Goal: Register for event/course: Sign up to attend an event or enroll in a course

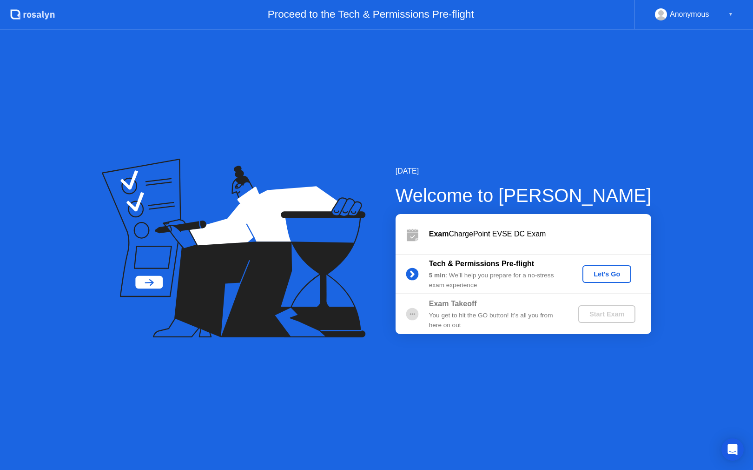
click at [599, 281] on button "Let's Go" at bounding box center [606, 274] width 49 height 18
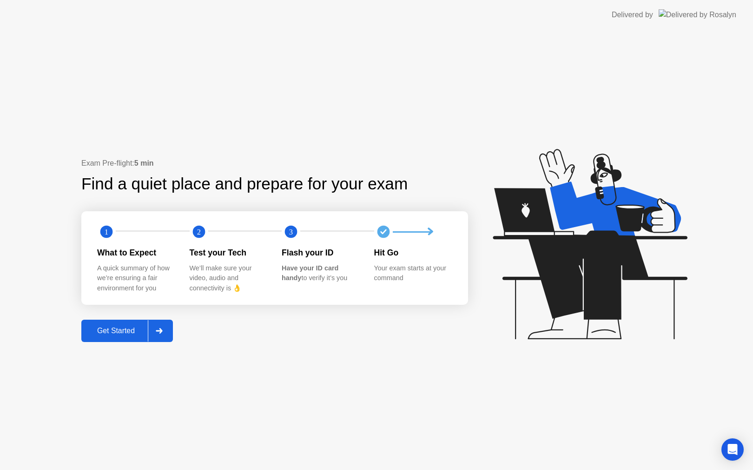
click at [139, 326] on div "Get Started" at bounding box center [116, 330] width 64 height 8
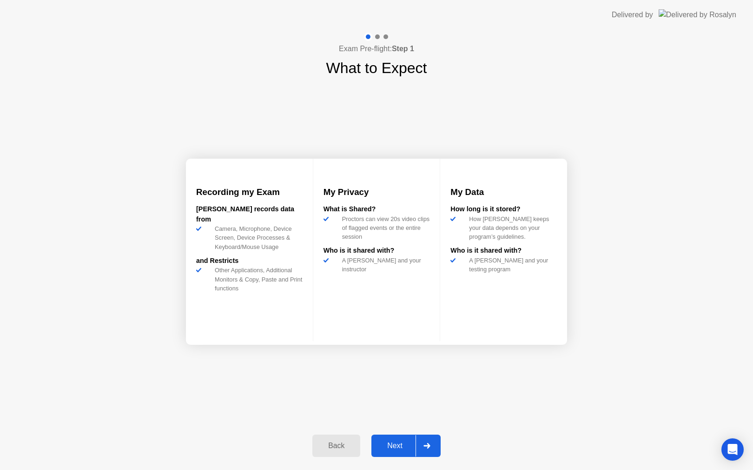
click at [392, 450] on div "Next" at bounding box center [394, 445] width 41 height 8
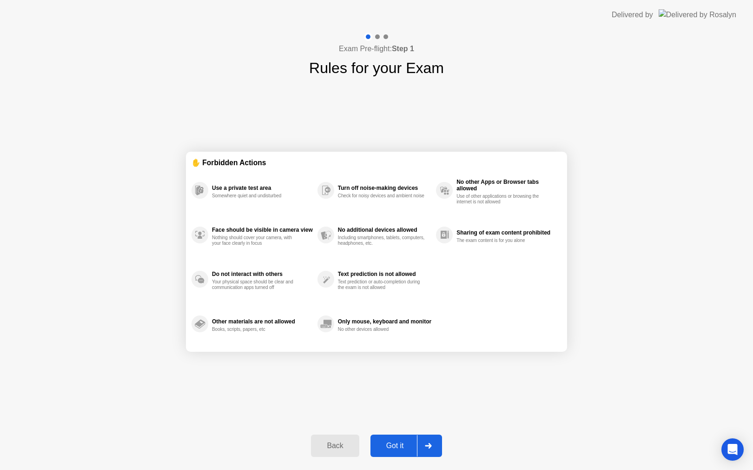
click at [392, 450] on div "Got it" at bounding box center [395, 445] width 44 height 8
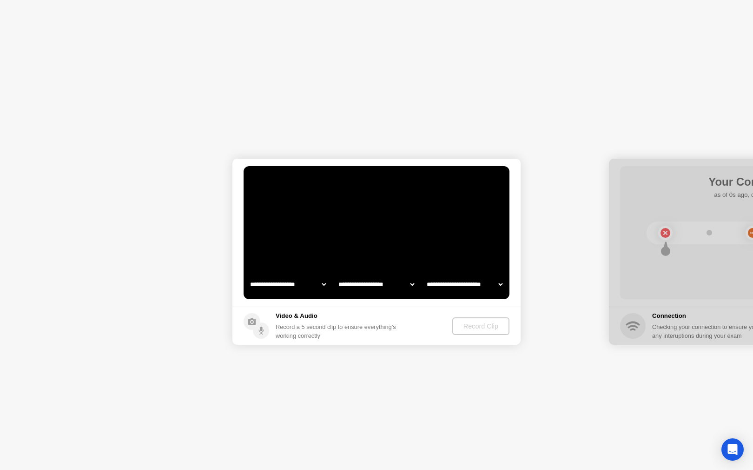
select select "**********"
select select "*******"
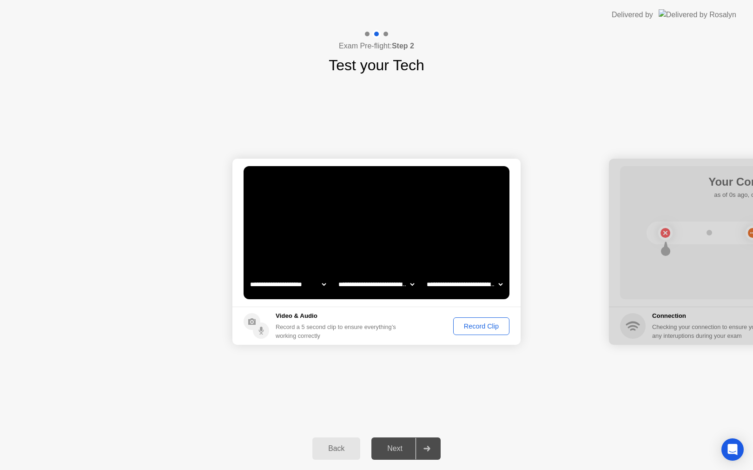
click at [472, 320] on button "Record Clip" at bounding box center [481, 326] width 56 height 18
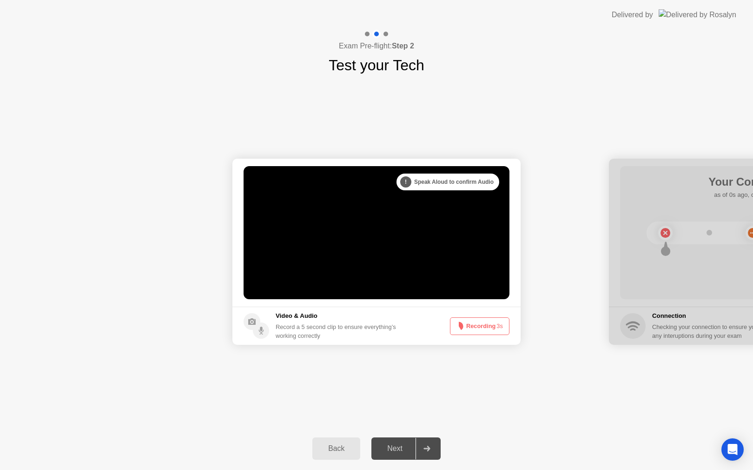
click at [472, 320] on button "Recording 3s" at bounding box center [480, 326] width 60 height 18
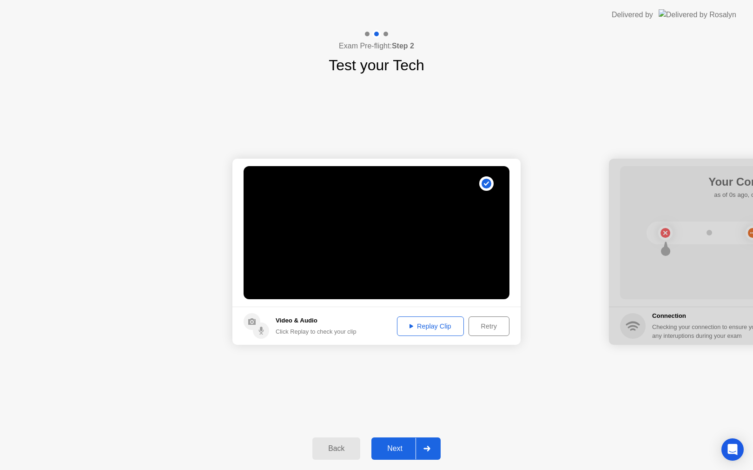
click at [431, 329] on div "Replay Clip" at bounding box center [430, 325] width 60 height 7
click at [392, 447] on div "Next" at bounding box center [394, 448] width 41 height 8
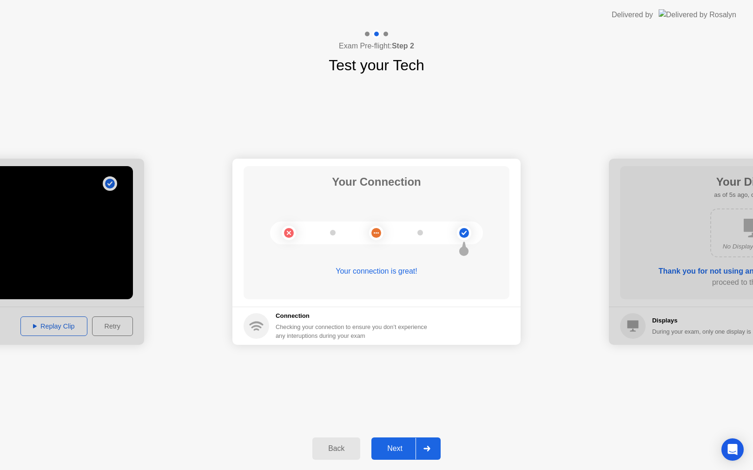
click at [392, 447] on div "Next" at bounding box center [394, 448] width 41 height 8
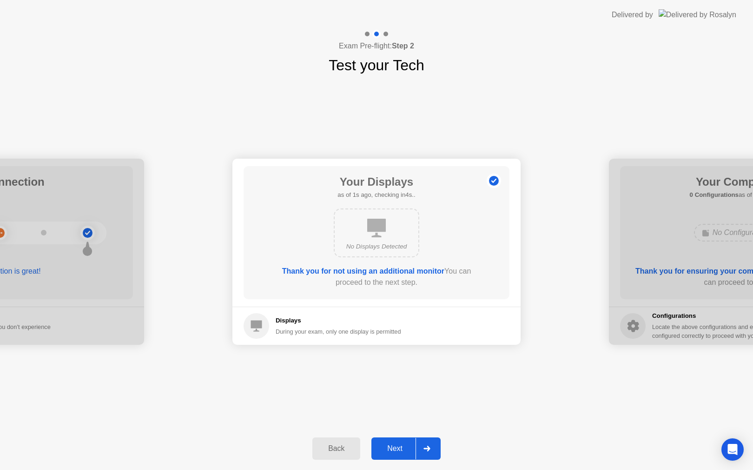
click at [392, 447] on div "Next" at bounding box center [394, 448] width 41 height 8
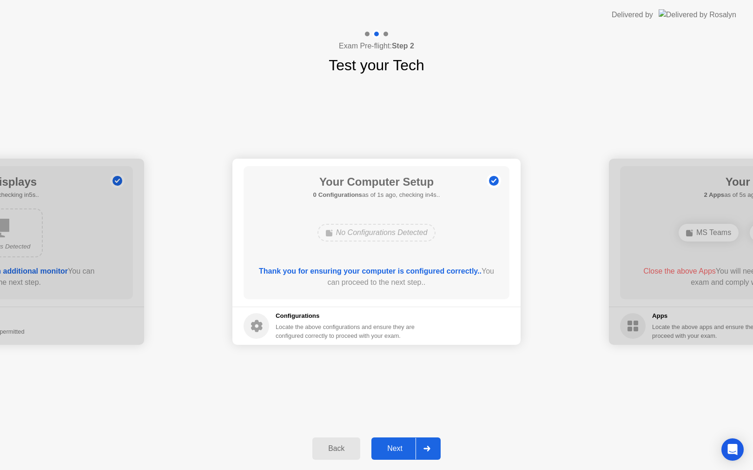
click at [392, 447] on div "Next" at bounding box center [394, 448] width 41 height 8
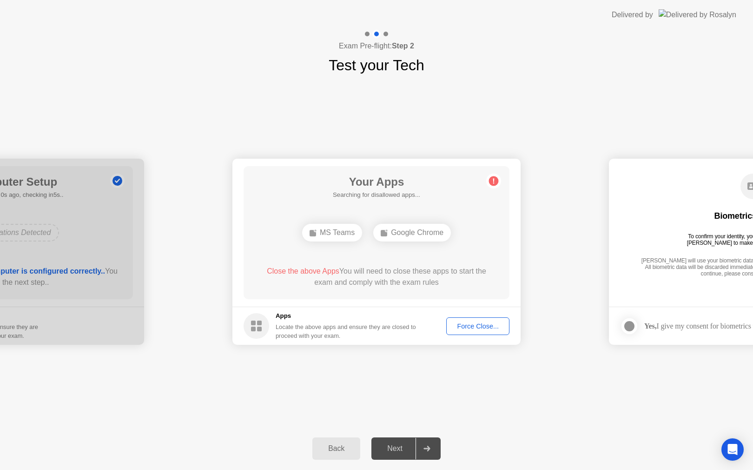
click at [475, 322] on div "Force Close..." at bounding box center [478, 325] width 57 height 7
click at [339, 235] on div "MS Teams" at bounding box center [332, 233] width 60 height 18
click at [463, 325] on div "Force Close..." at bounding box center [478, 325] width 57 height 7
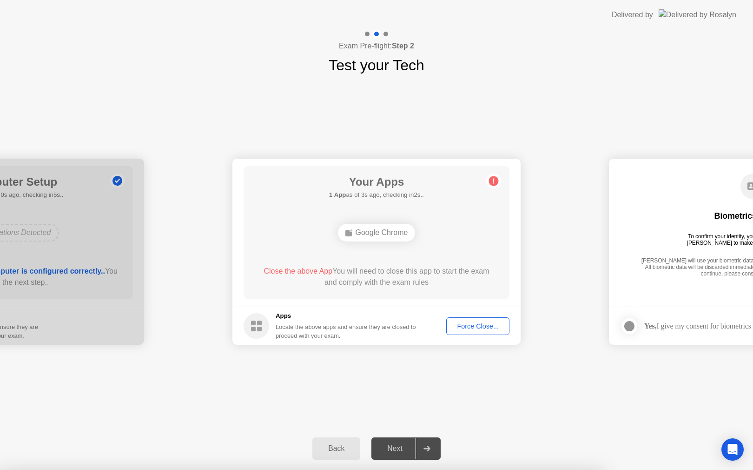
click at [477, 322] on div "Force Close..." at bounding box center [478, 325] width 57 height 7
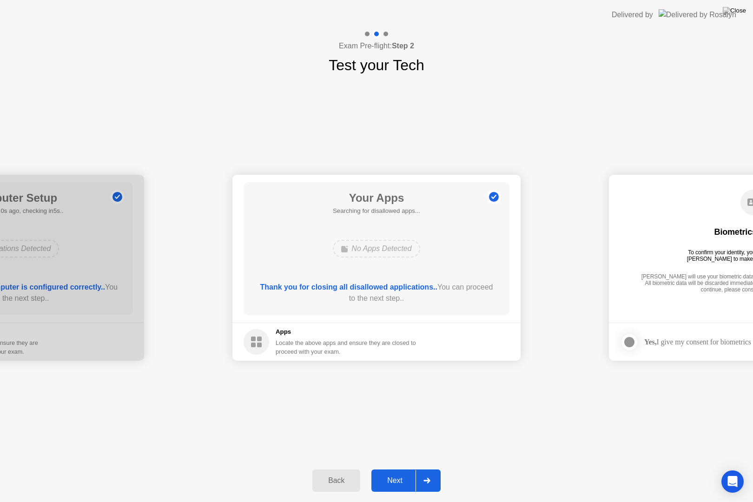
click at [393, 469] on div "Next" at bounding box center [394, 480] width 41 height 8
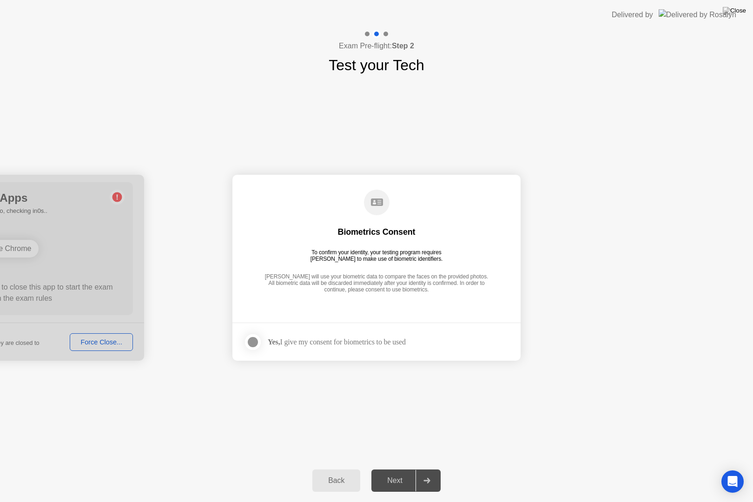
click at [393, 469] on div "Next" at bounding box center [394, 480] width 41 height 8
click at [253, 341] on div at bounding box center [252, 342] width 11 height 11
click at [392, 469] on div "Next" at bounding box center [394, 480] width 41 height 8
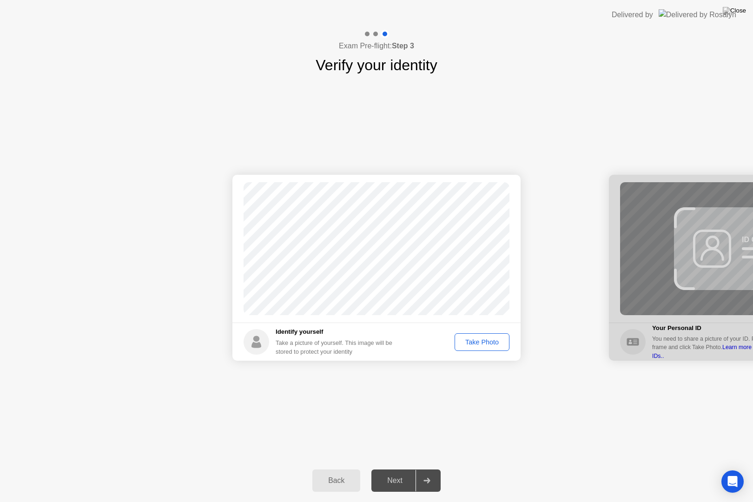
click at [483, 338] on div "Take Photo" at bounding box center [482, 341] width 48 height 7
click at [390, 469] on button "Next" at bounding box center [405, 481] width 69 height 22
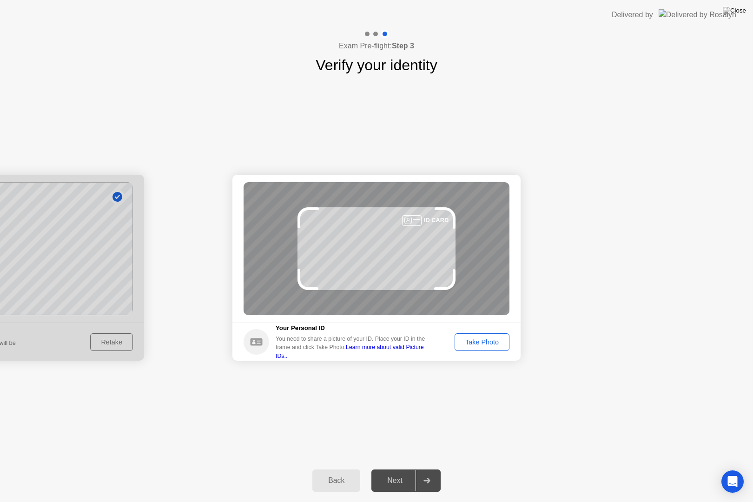
click at [485, 344] on div "Take Photo" at bounding box center [482, 341] width 48 height 7
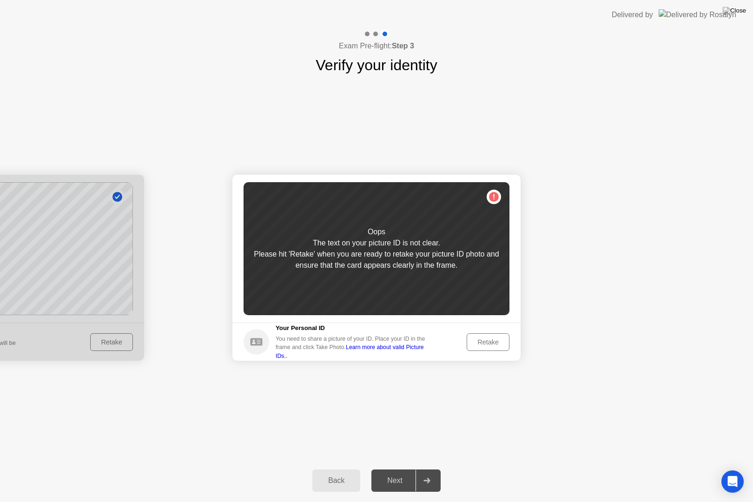
click at [485, 344] on div "Retake" at bounding box center [488, 341] width 36 height 7
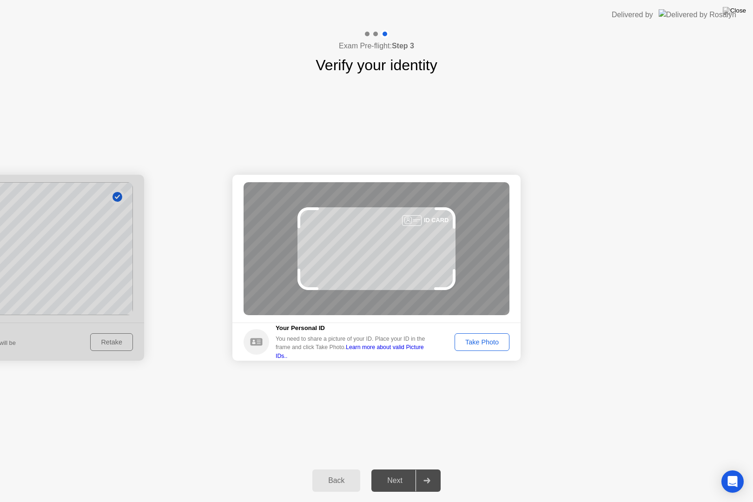
click at [485, 344] on div "Take Photo" at bounding box center [482, 341] width 48 height 7
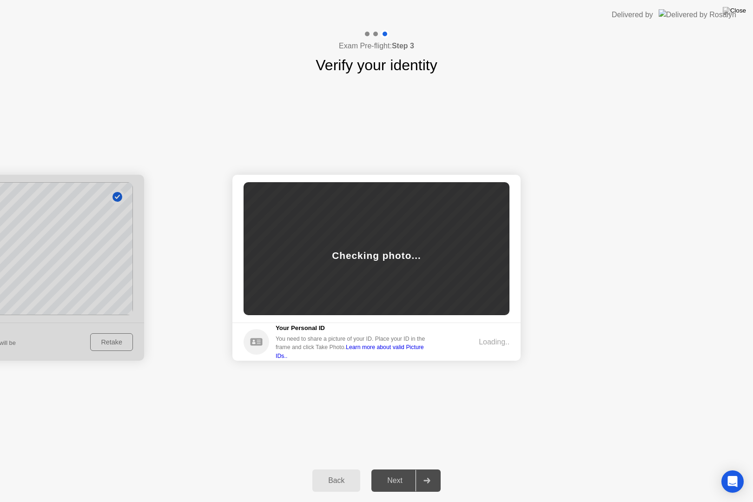
click at [485, 344] on div "Loading.." at bounding box center [494, 342] width 31 height 11
click at [382, 0] on header "Delivered by" at bounding box center [376, 15] width 753 height 30
click at [384, 0] on header "Delivered by" at bounding box center [376, 15] width 753 height 30
click at [394, 469] on button "Next" at bounding box center [405, 481] width 69 height 22
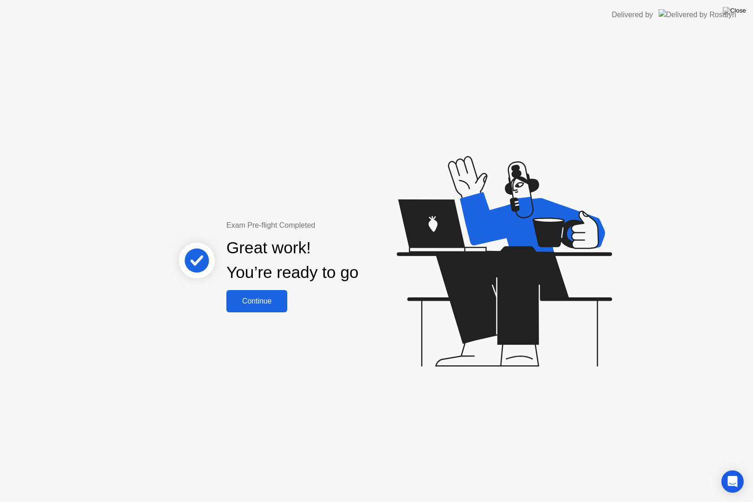
click at [274, 306] on button "Continue" at bounding box center [256, 301] width 61 height 22
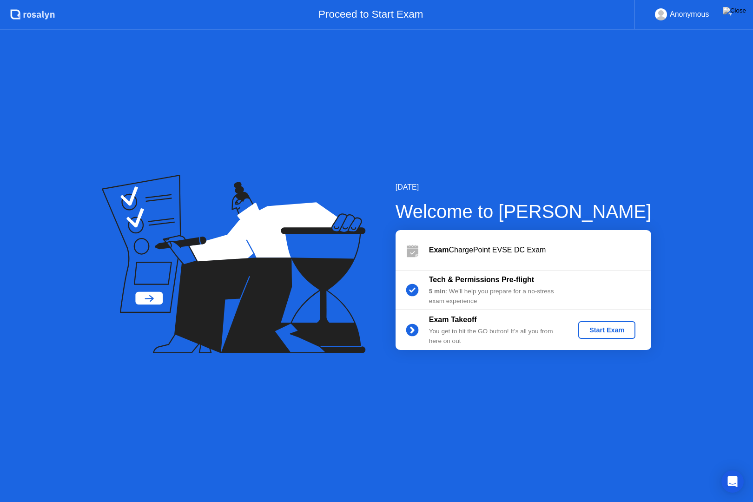
click at [614, 331] on div "Start Exam" at bounding box center [607, 329] width 50 height 7
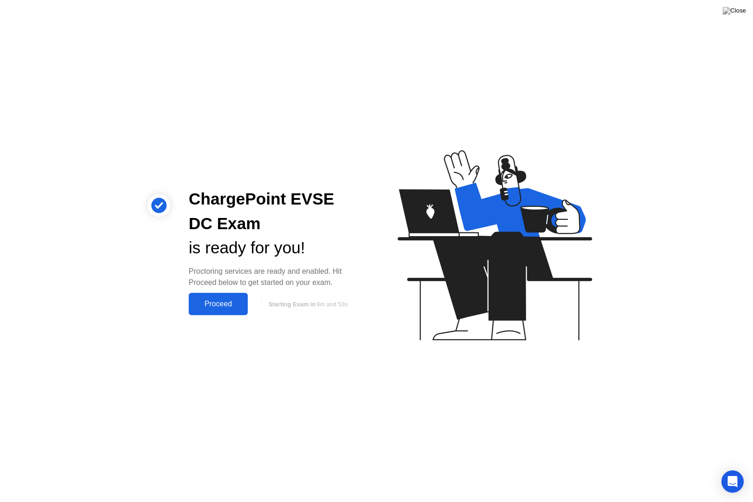
click at [224, 308] on div "Proceed" at bounding box center [218, 304] width 53 height 8
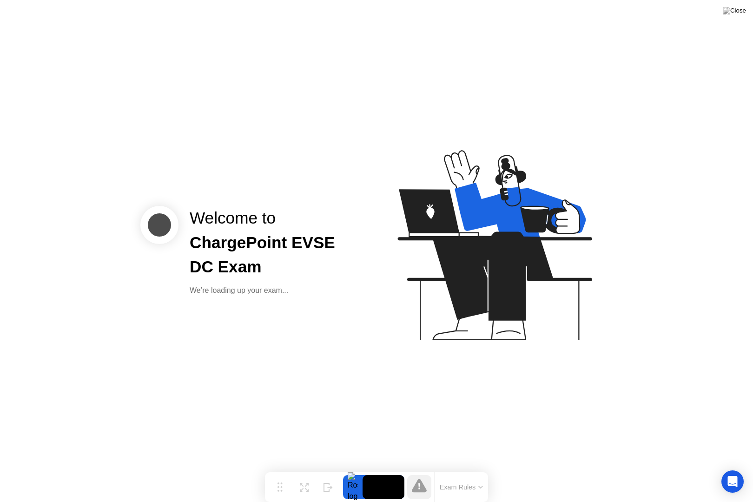
click at [477, 469] on button "Exam Rules" at bounding box center [461, 487] width 49 height 8
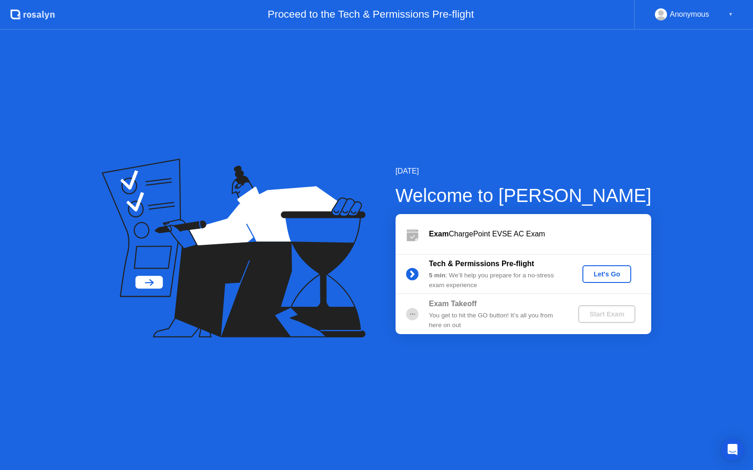
click at [601, 277] on div "Let's Go" at bounding box center [606, 273] width 41 height 7
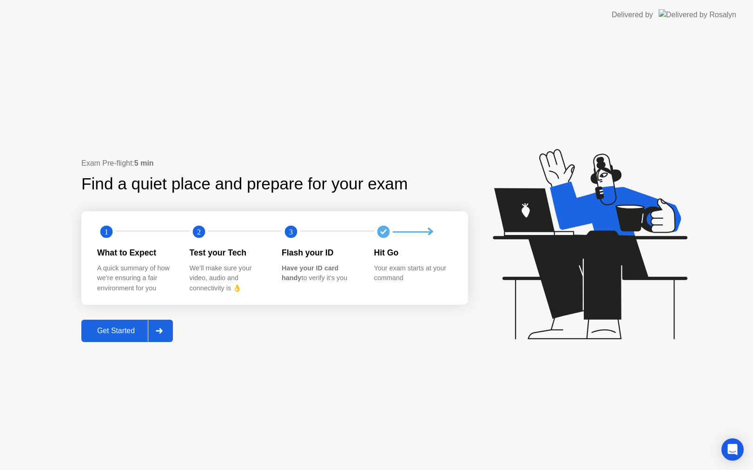
click at [135, 332] on div "Get Started" at bounding box center [116, 330] width 64 height 8
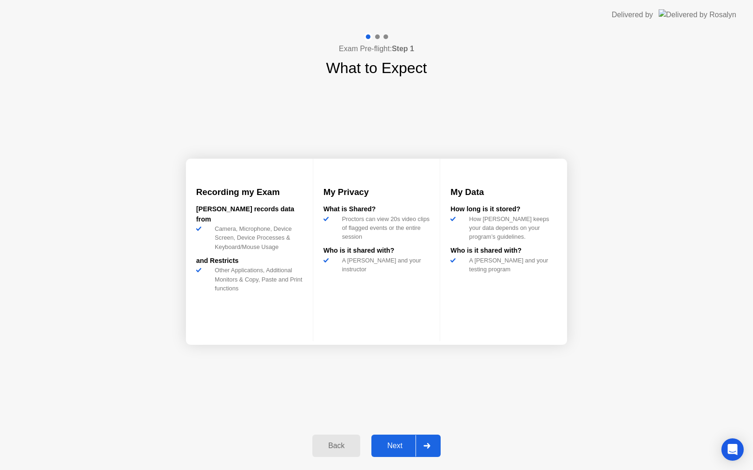
click at [387, 456] on button "Next" at bounding box center [405, 445] width 69 height 22
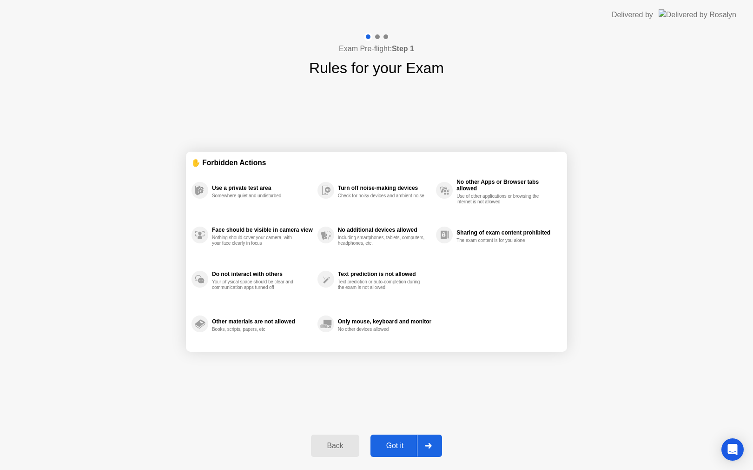
click at [394, 444] on div "Got it" at bounding box center [395, 445] width 44 height 8
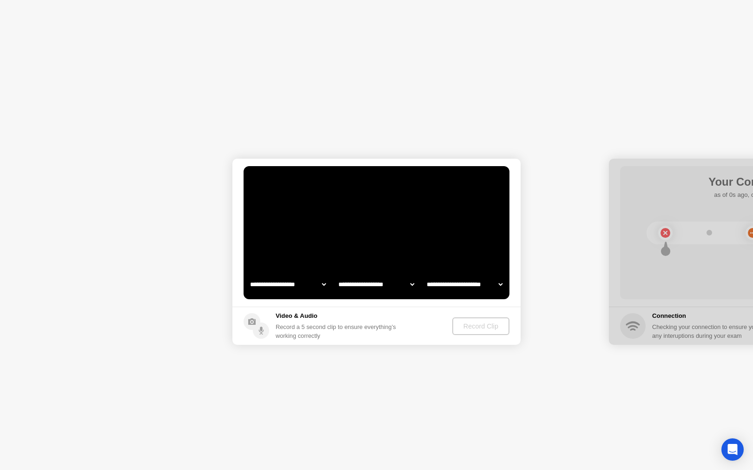
select select "**********"
select select "*******"
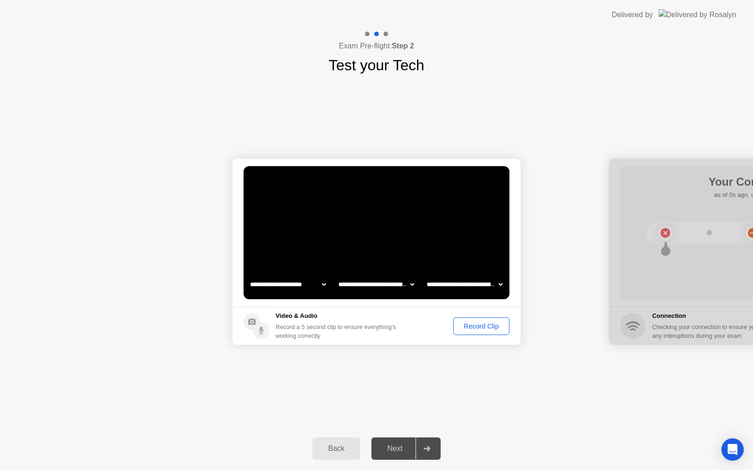
click at [475, 329] on div "Record Clip" at bounding box center [481, 325] width 50 height 7
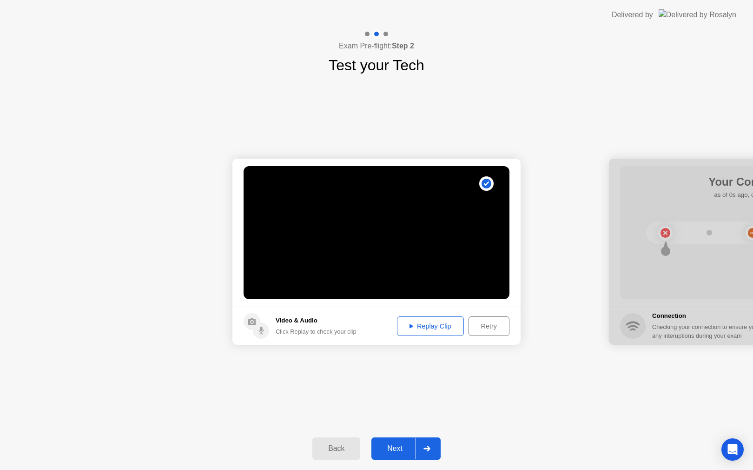
click at [450, 327] on div "Replay Clip" at bounding box center [430, 325] width 60 height 7
click at [403, 452] on div "Next" at bounding box center [394, 448] width 41 height 8
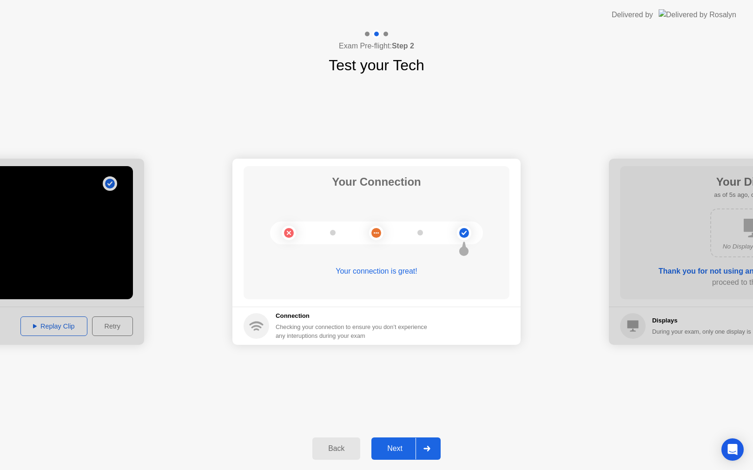
click at [403, 452] on div "Next" at bounding box center [394, 448] width 41 height 8
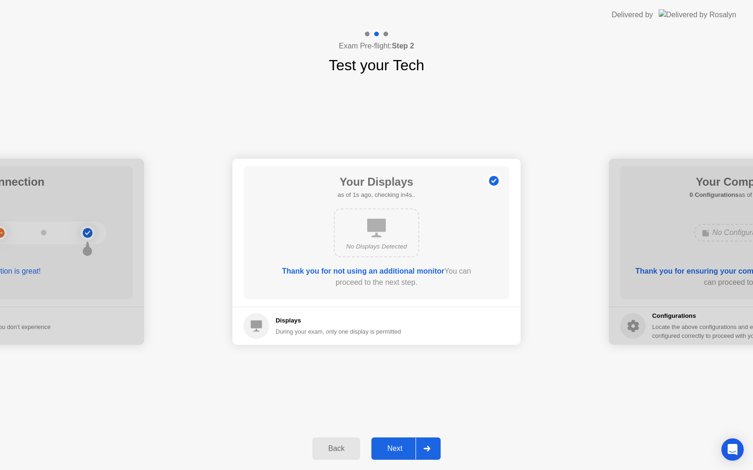
drag, startPoint x: 403, startPoint y: 453, endPoint x: 410, endPoint y: 443, distance: 11.6
click at [410, 444] on div "Next" at bounding box center [394, 448] width 41 height 8
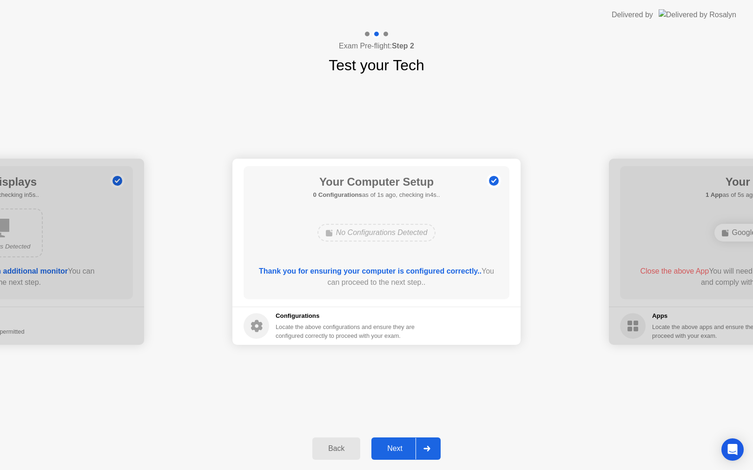
click at [410, 444] on div "Next" at bounding box center [394, 448] width 41 height 8
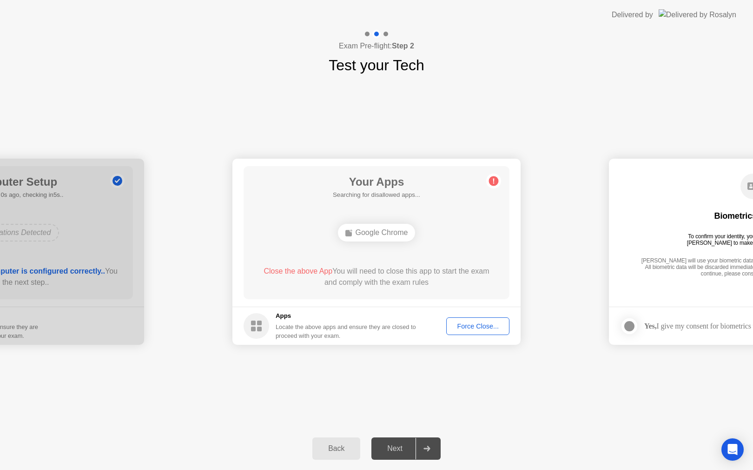
click at [450, 324] on div "Force Close..." at bounding box center [478, 325] width 57 height 7
click at [464, 324] on div "Force Close..." at bounding box center [478, 325] width 57 height 7
click at [467, 325] on div "Force Close..." at bounding box center [478, 325] width 57 height 7
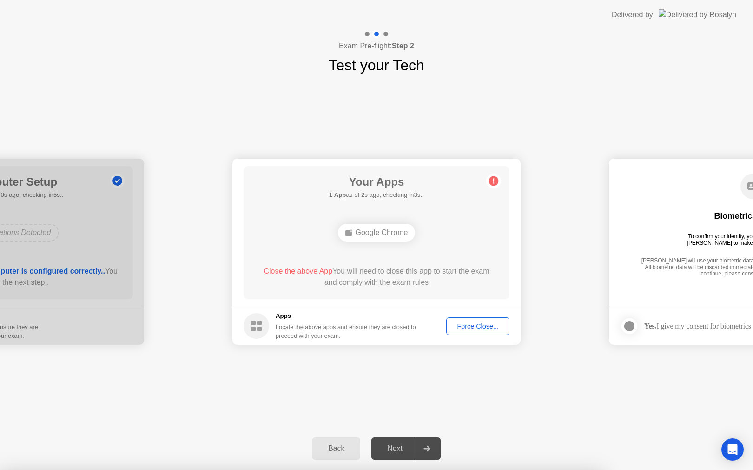
click at [469, 322] on div "Force Close..." at bounding box center [478, 325] width 57 height 7
drag, startPoint x: 469, startPoint y: 322, endPoint x: 448, endPoint y: 293, distance: 35.6
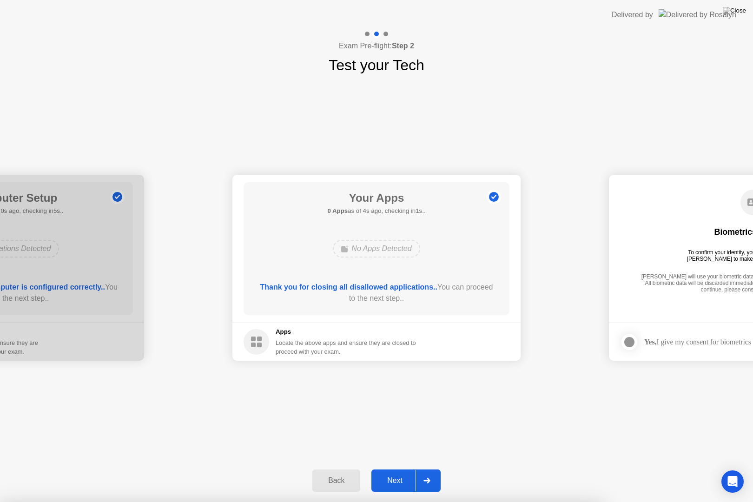
click at [398, 469] on div "Next" at bounding box center [394, 480] width 41 height 8
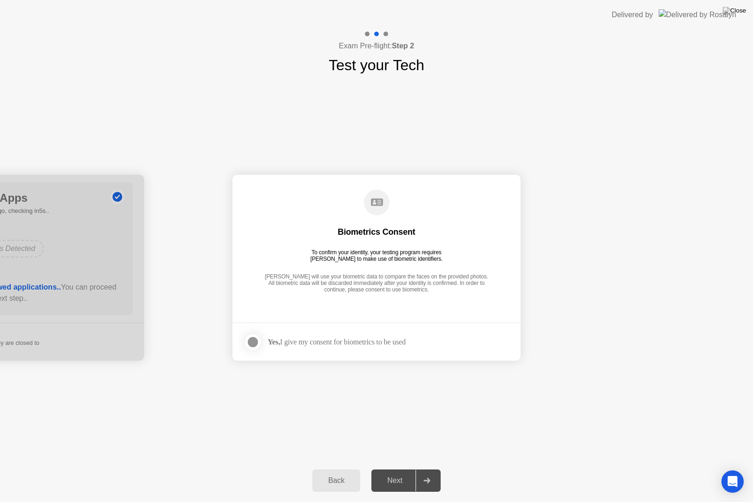
click at [398, 469] on div "Next" at bounding box center [394, 480] width 41 height 8
click at [257, 346] on div at bounding box center [252, 342] width 11 height 11
click at [402, 469] on div "Next" at bounding box center [394, 480] width 41 height 8
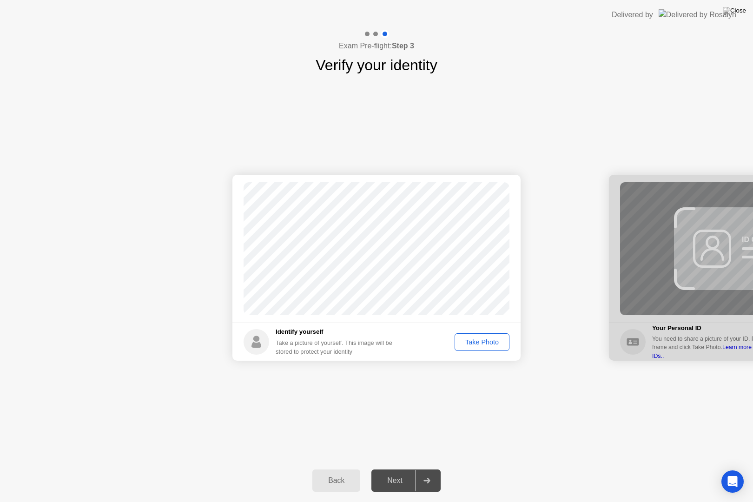
click at [402, 469] on div "Next" at bounding box center [394, 480] width 41 height 8
click at [482, 348] on button "Take Photo" at bounding box center [482, 342] width 55 height 18
click at [391, 469] on div "Next" at bounding box center [394, 480] width 41 height 8
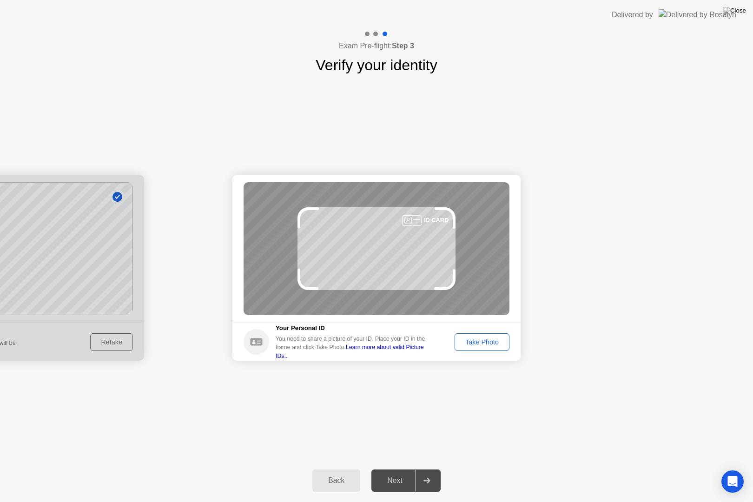
click at [496, 342] on div "Take Photo" at bounding box center [482, 341] width 48 height 7
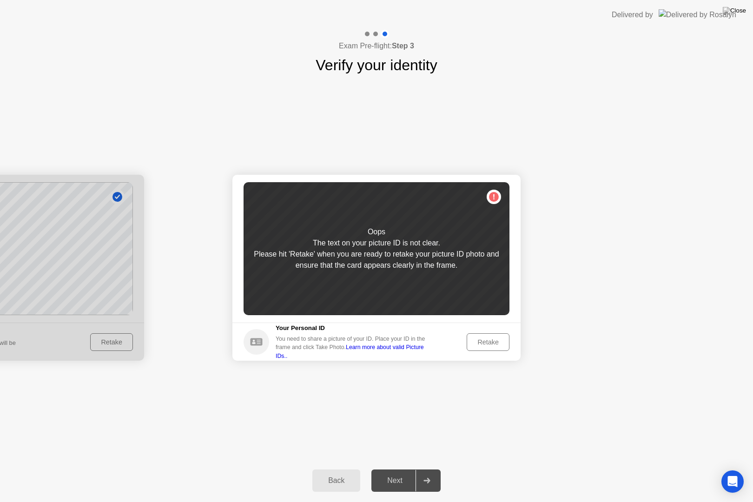
click at [496, 342] on div "Retake" at bounding box center [488, 341] width 36 height 7
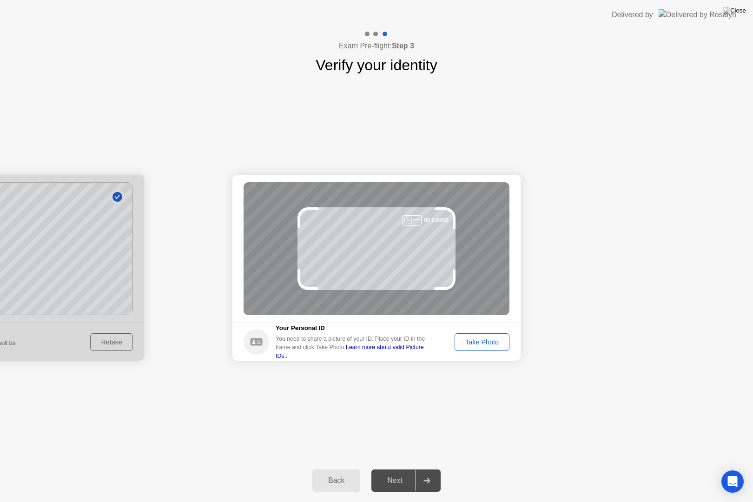
click at [496, 342] on div "Take Photo" at bounding box center [482, 341] width 48 height 7
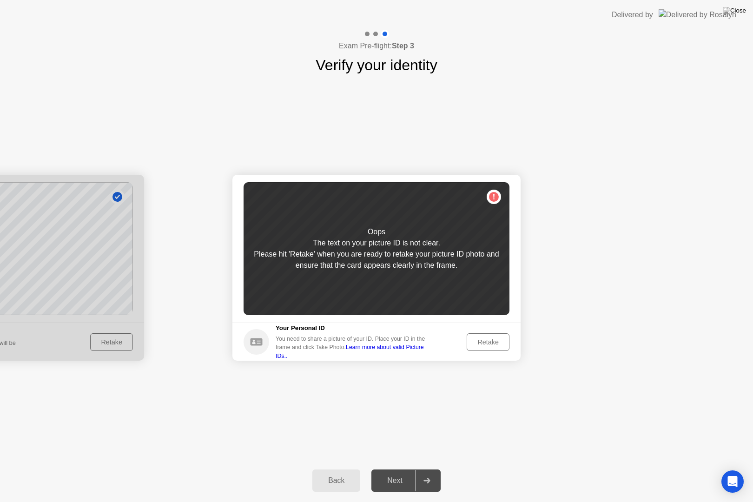
click at [496, 342] on div "Retake" at bounding box center [488, 341] width 36 height 7
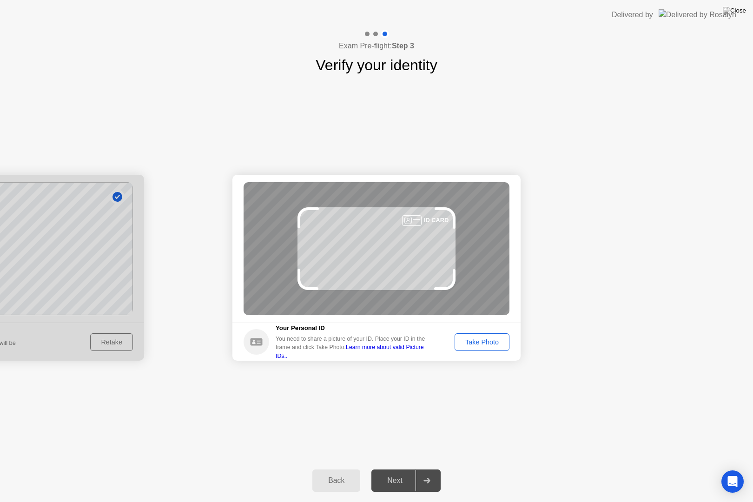
click at [496, 342] on div "Take Photo" at bounding box center [482, 341] width 48 height 7
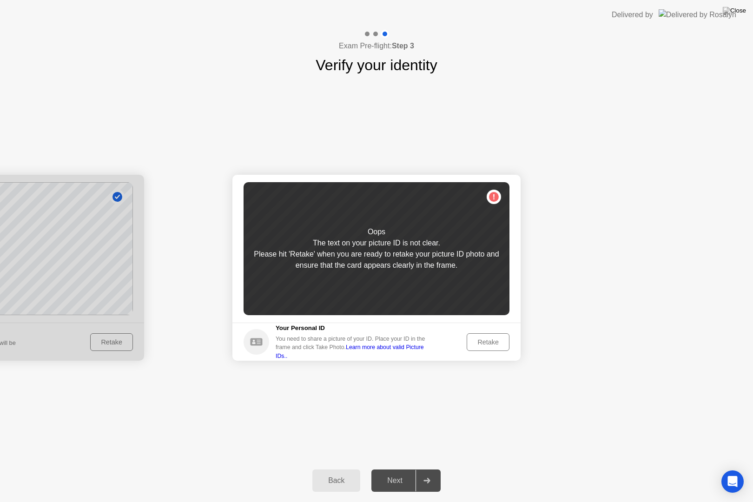
click at [496, 342] on div "Retake" at bounding box center [488, 341] width 36 height 7
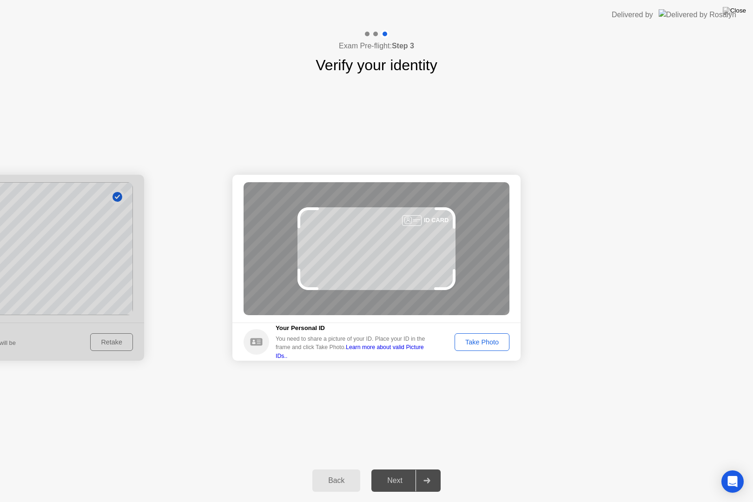
click at [496, 338] on div "Take Photo" at bounding box center [482, 341] width 48 height 7
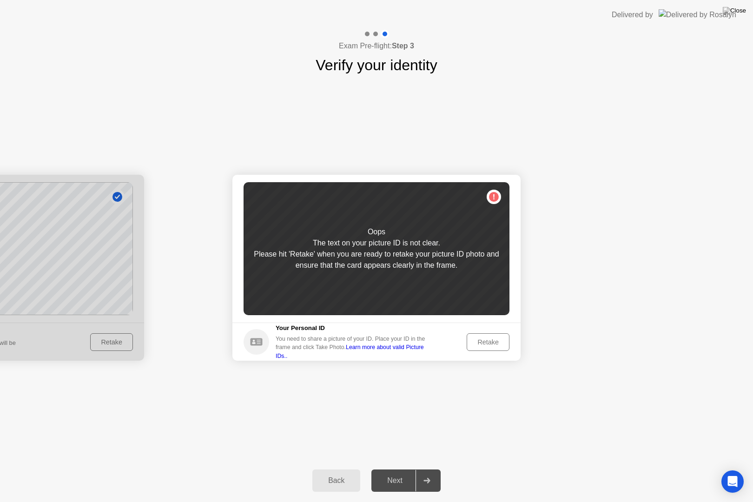
click at [496, 338] on div "Retake" at bounding box center [488, 341] width 36 height 7
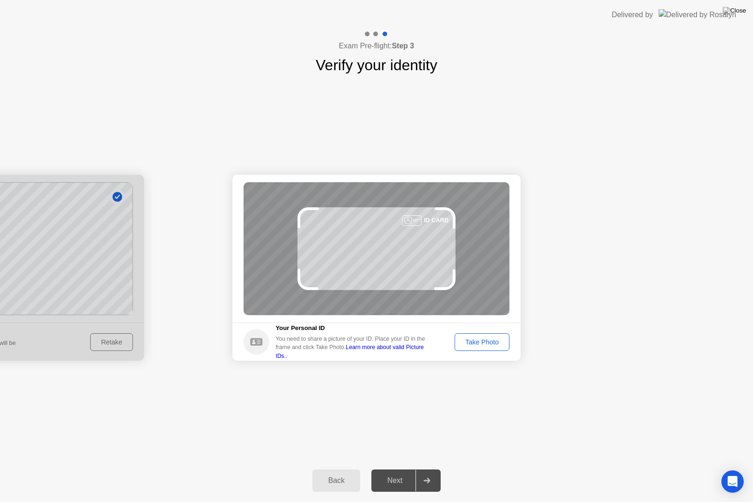
click at [496, 338] on div "Take Photo" at bounding box center [482, 341] width 48 height 7
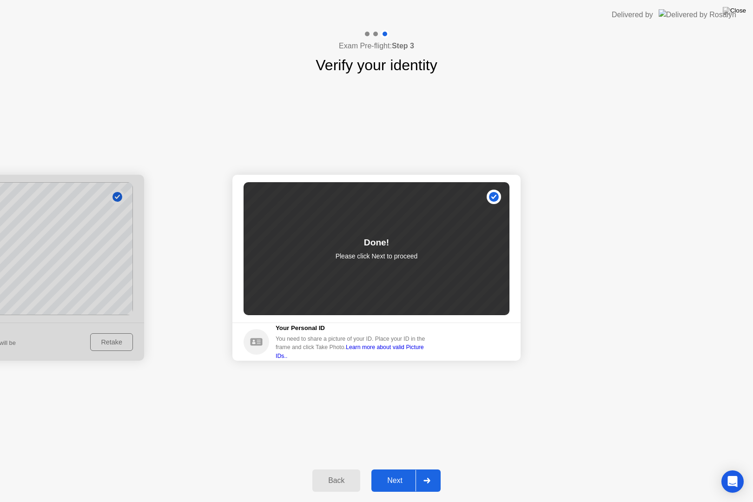
click at [398, 469] on div "Next" at bounding box center [394, 480] width 41 height 8
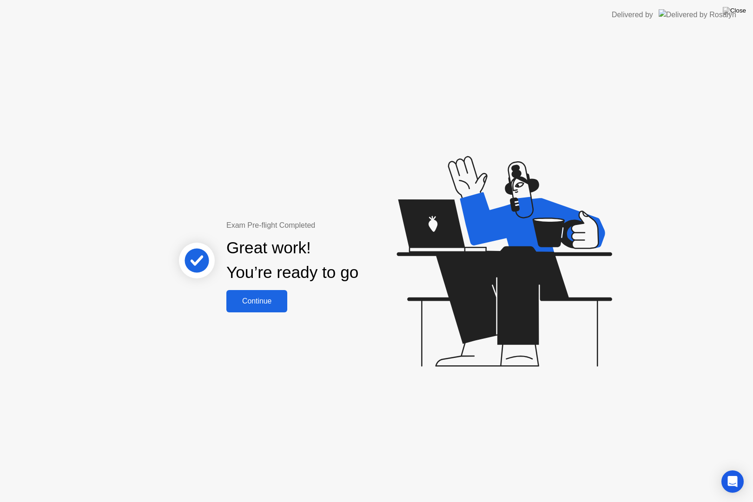
click at [258, 307] on button "Continue" at bounding box center [256, 301] width 61 height 22
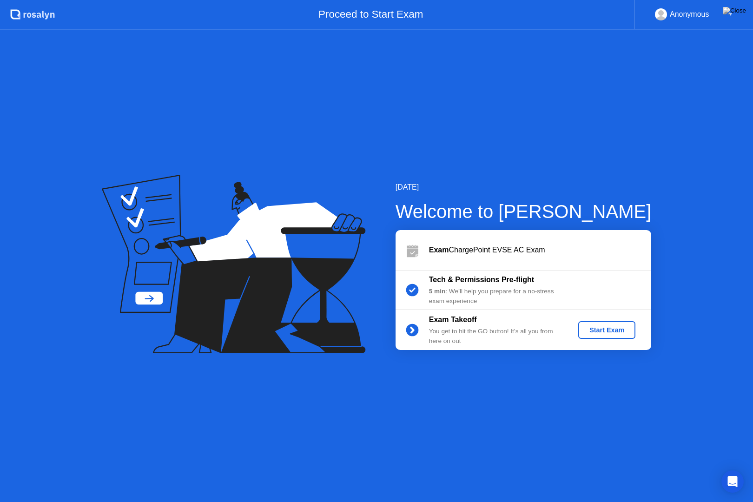
click at [611, 326] on div "Start Exam" at bounding box center [607, 329] width 50 height 7
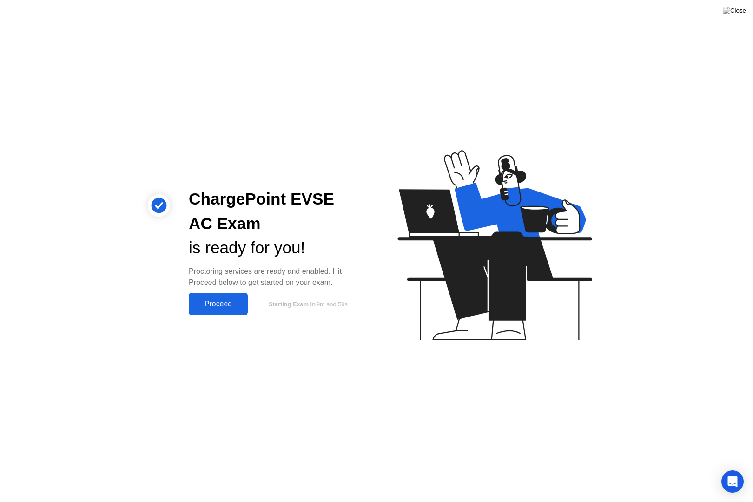
click at [222, 314] on button "Proceed" at bounding box center [218, 304] width 59 height 22
